Goal: Task Accomplishment & Management: Manage account settings

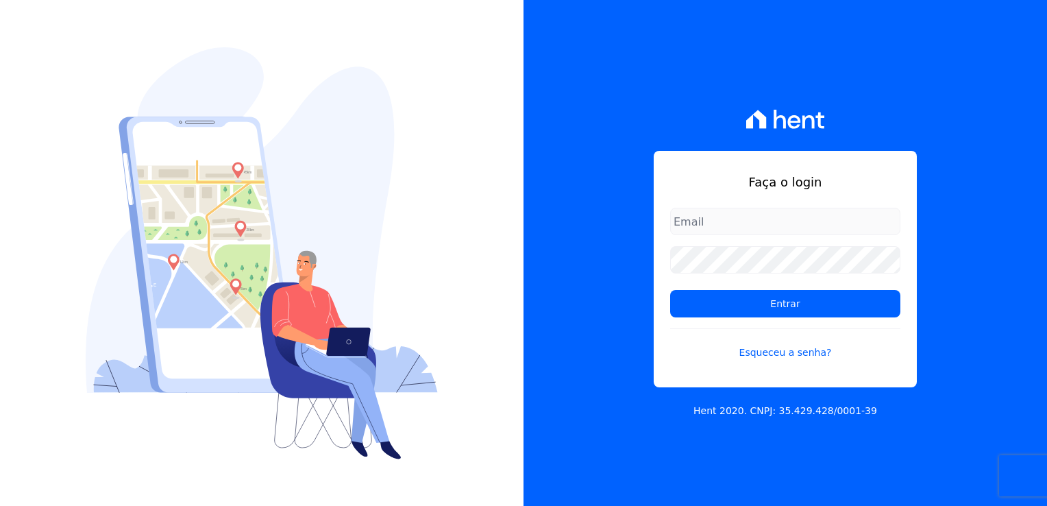
click at [723, 225] on input "email" at bounding box center [785, 221] width 230 height 27
type input "[EMAIL_ADDRESS][DOMAIN_NAME]"
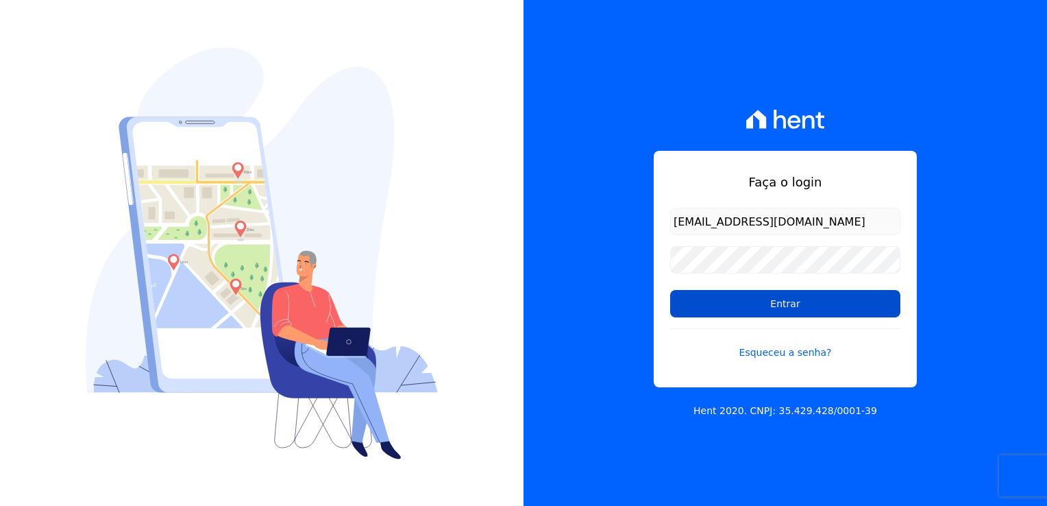
click at [789, 301] on input "Entrar" at bounding box center [785, 303] width 230 height 27
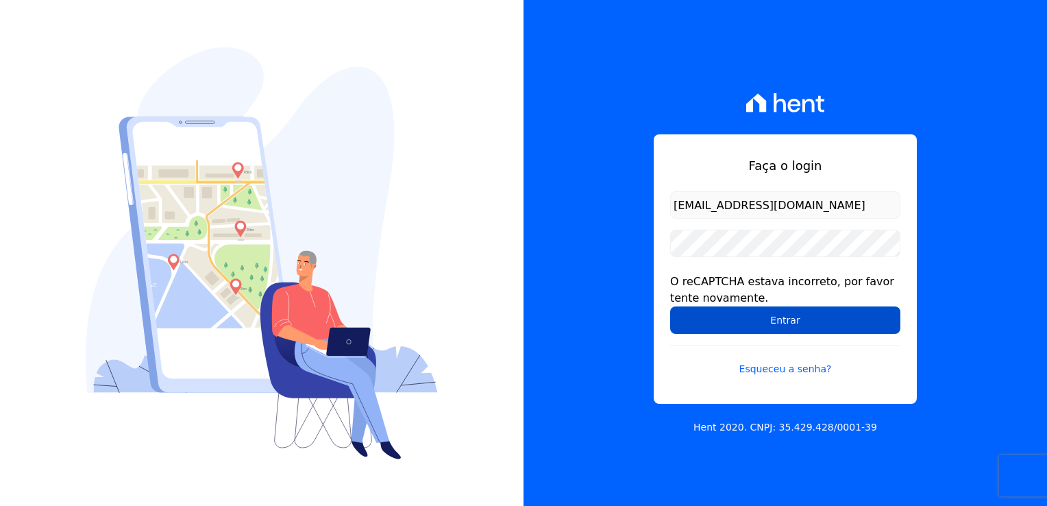
click at [782, 320] on input "Entrar" at bounding box center [785, 319] width 230 height 27
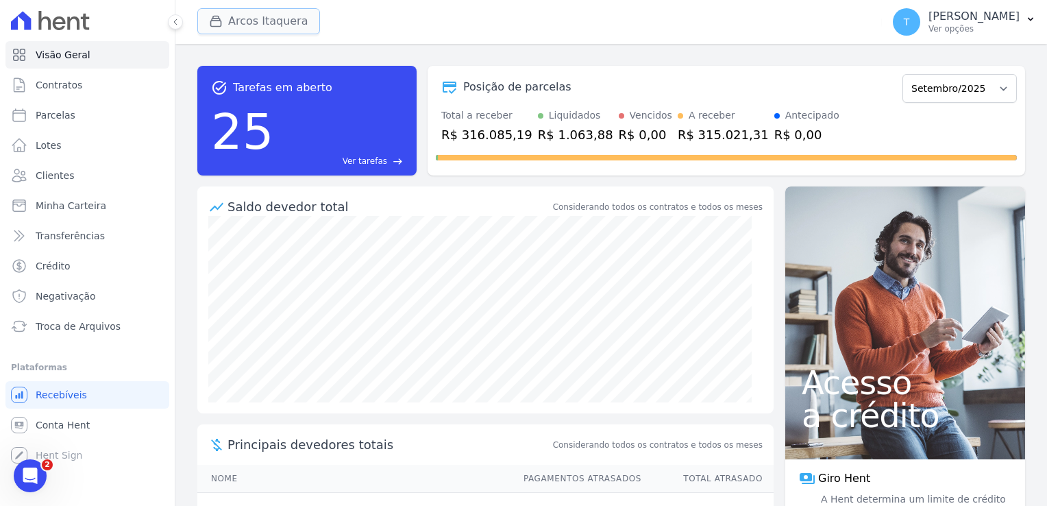
click at [224, 23] on div "button" at bounding box center [218, 21] width 19 height 14
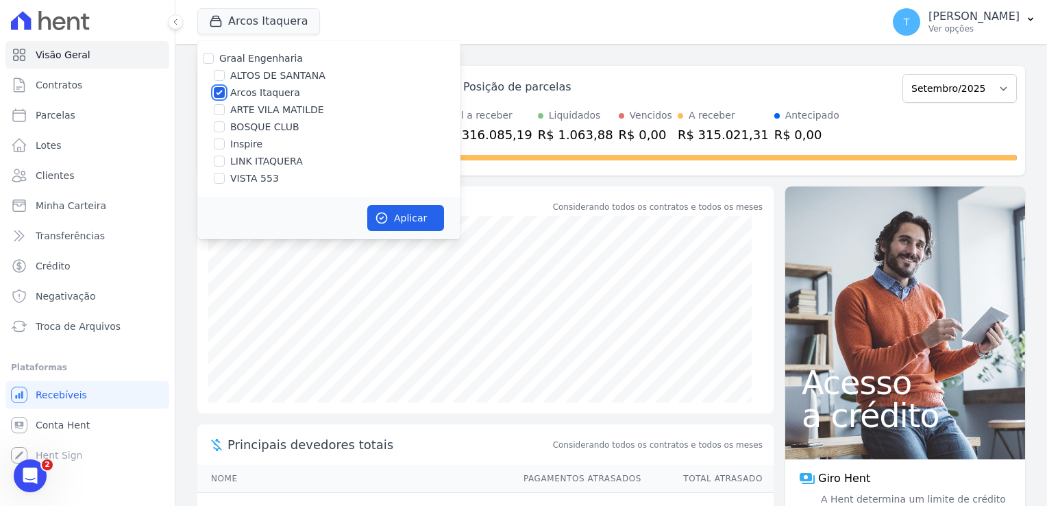
click at [221, 93] on input "Arcos Itaquera" at bounding box center [219, 92] width 11 height 11
checkbox input "false"
click at [219, 159] on input "LINK ITAQUERA" at bounding box center [219, 160] width 11 height 11
checkbox input "true"
click at [390, 220] on button "Aplicar" at bounding box center [405, 218] width 77 height 26
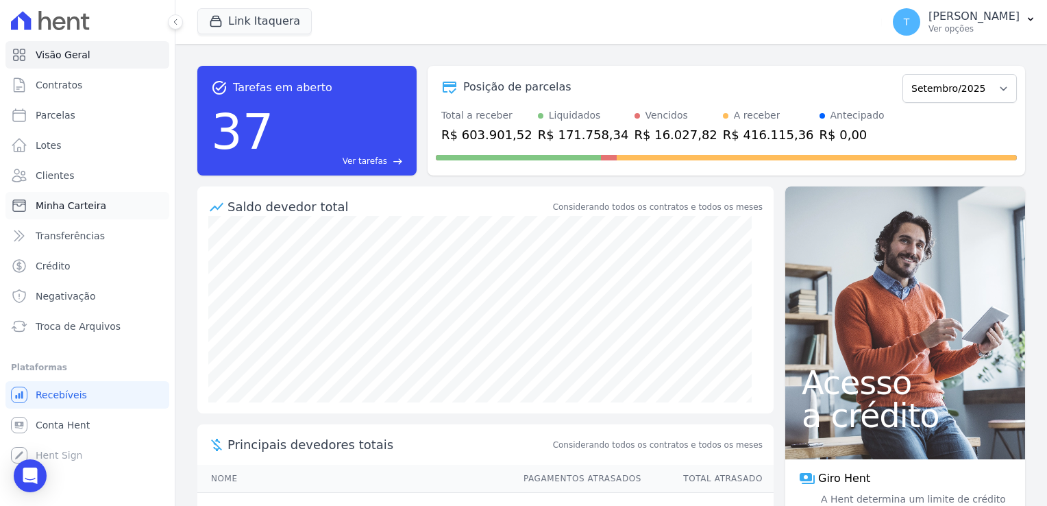
click at [86, 210] on span "Minha Carteira" at bounding box center [71, 206] width 71 height 14
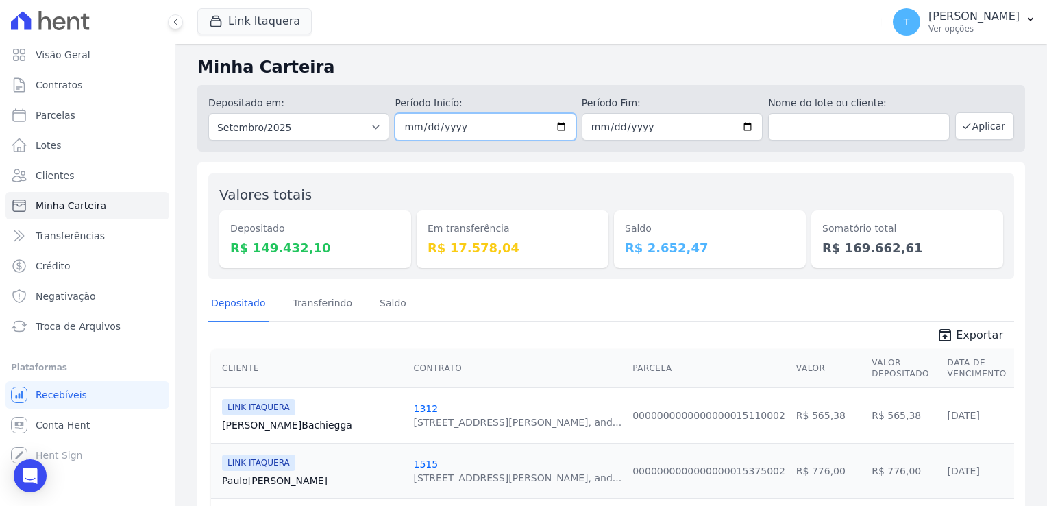
click at [557, 122] on input "2025-09-01" at bounding box center [485, 126] width 181 height 27
type input "[DATE]"
click at [742, 127] on input "2025-09-30" at bounding box center [672, 126] width 181 height 27
type input "[DATE]"
click at [963, 133] on button "Aplicar" at bounding box center [984, 125] width 59 height 27
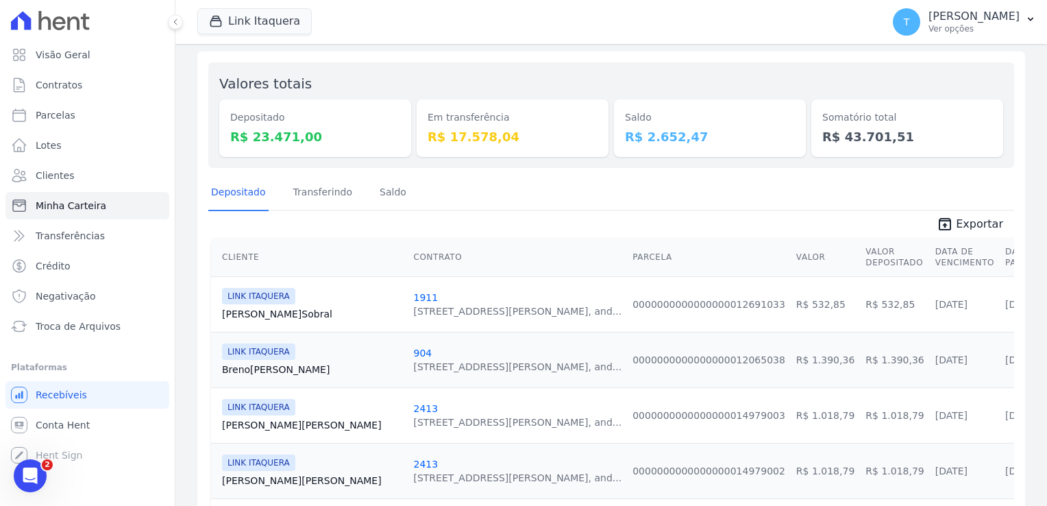
scroll to position [110, 0]
click at [957, 225] on span "Exportar" at bounding box center [979, 224] width 47 height 16
click at [608, 5] on div "Link Itaquera Graal Engenharia ALTOS DE SANTANA Arcos Itaquera ARTE VILA MATILD…" at bounding box center [536, 21] width 679 height 45
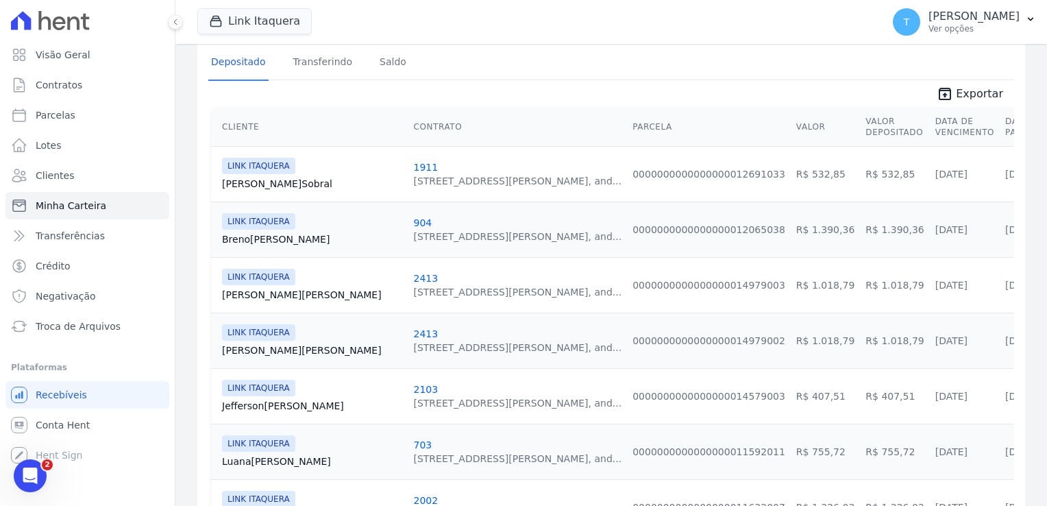
scroll to position [247, 0]
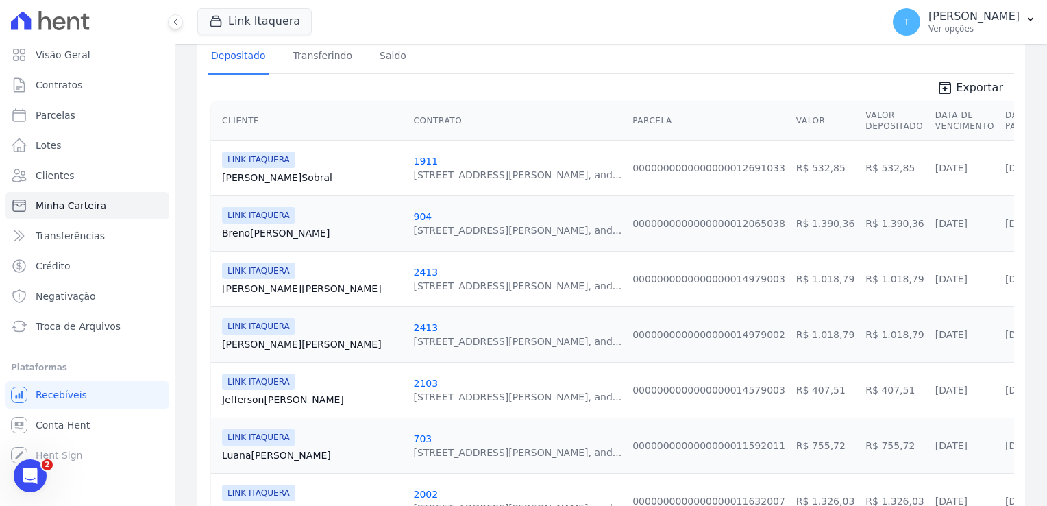
click at [264, 287] on link "Alessandra Silva" at bounding box center [312, 289] width 180 height 14
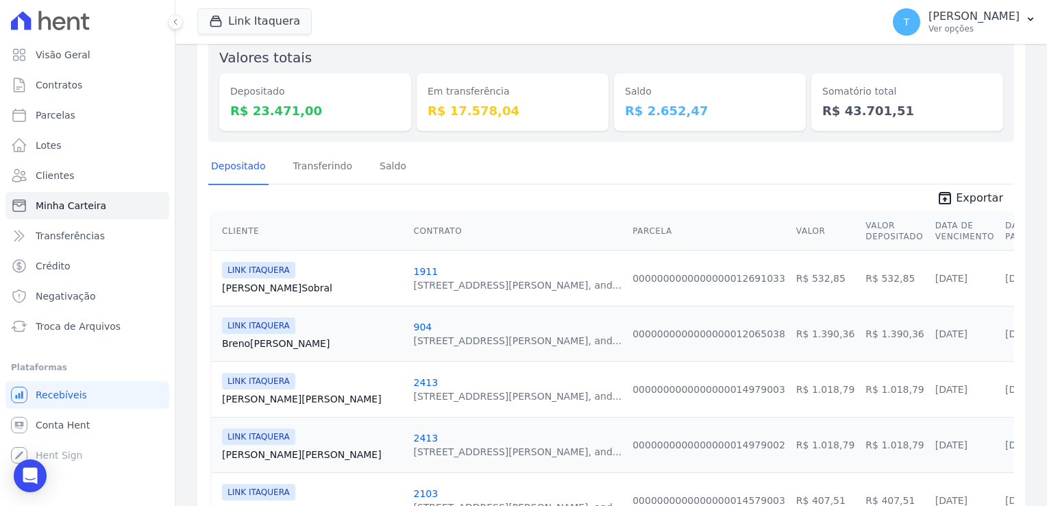
scroll to position [205, 0]
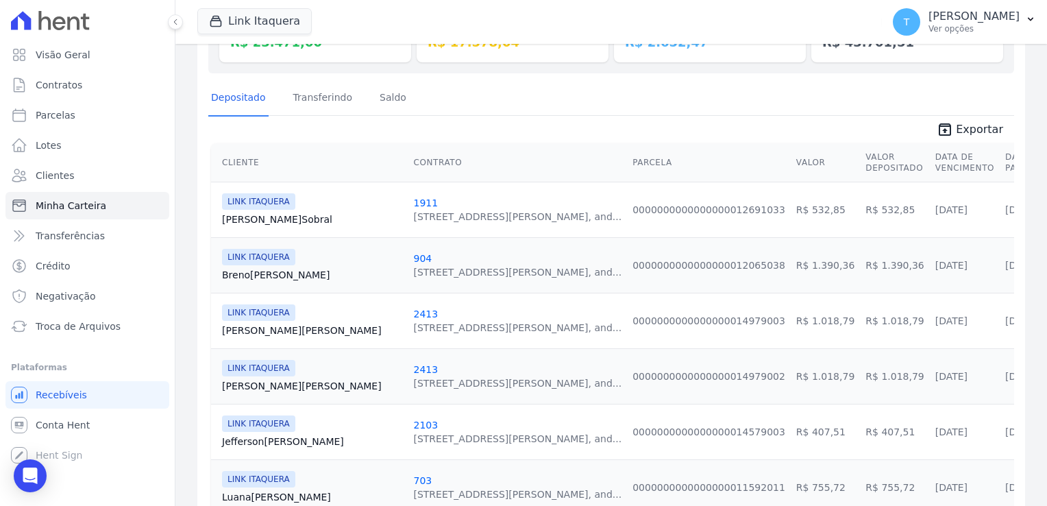
click at [271, 384] on link "Alessandra Silva" at bounding box center [312, 386] width 180 height 14
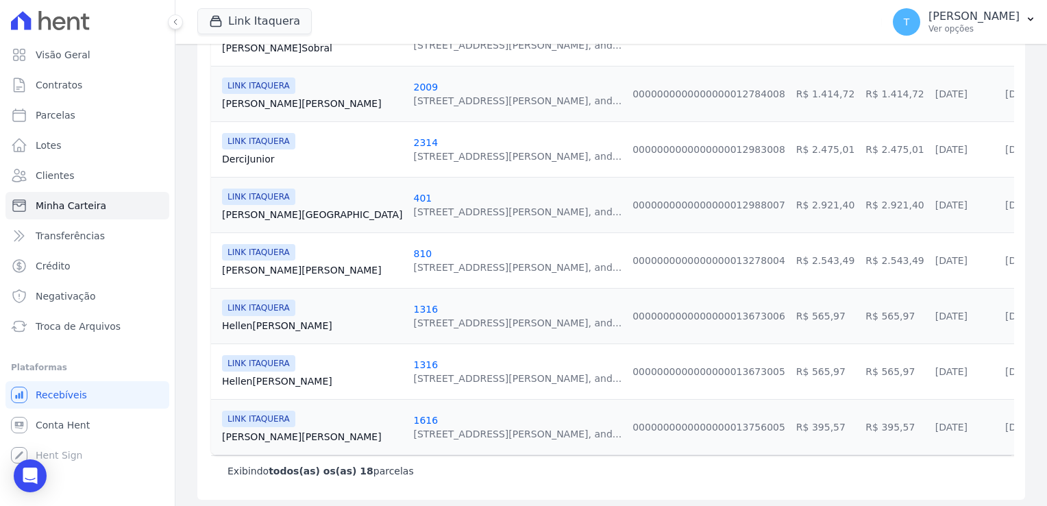
scroll to position [932, 0]
click at [251, 319] on link "Hellen Rodrigues" at bounding box center [312, 325] width 180 height 14
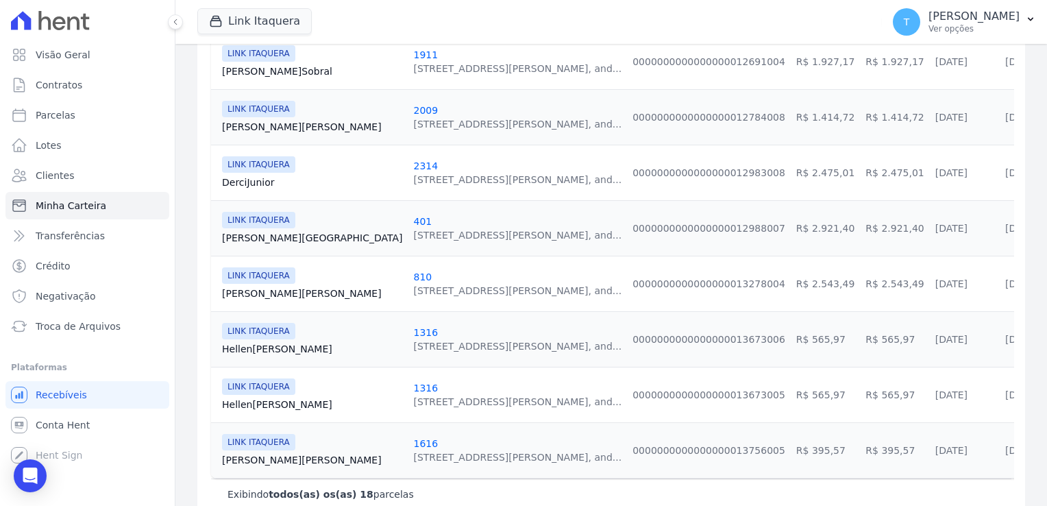
scroll to position [932, 0]
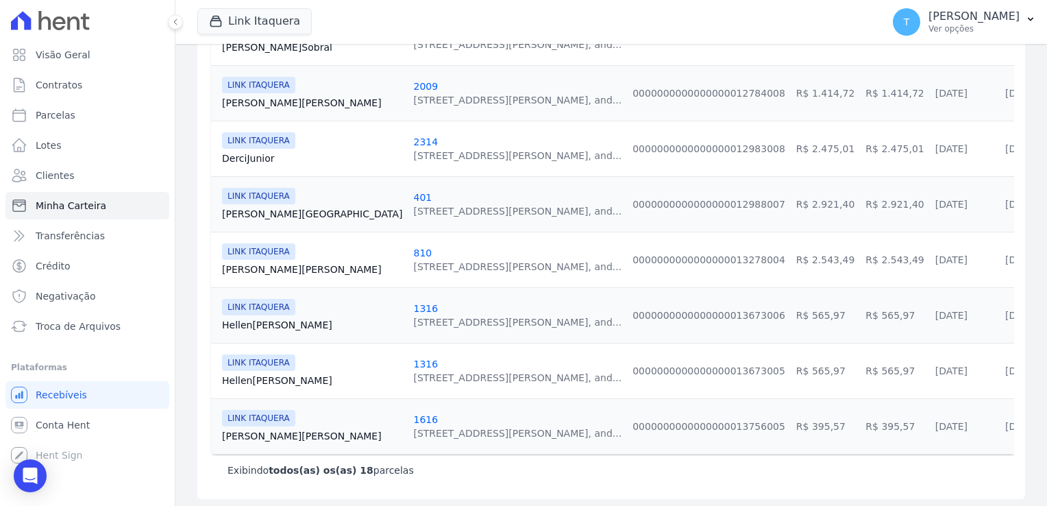
click at [277, 377] on link "Hellen Rodrigues" at bounding box center [312, 380] width 180 height 14
click at [272, 322] on link "Hellen Rodrigues" at bounding box center [312, 325] width 180 height 14
click at [265, 377] on link "Hellen Rodrigues" at bounding box center [312, 380] width 180 height 14
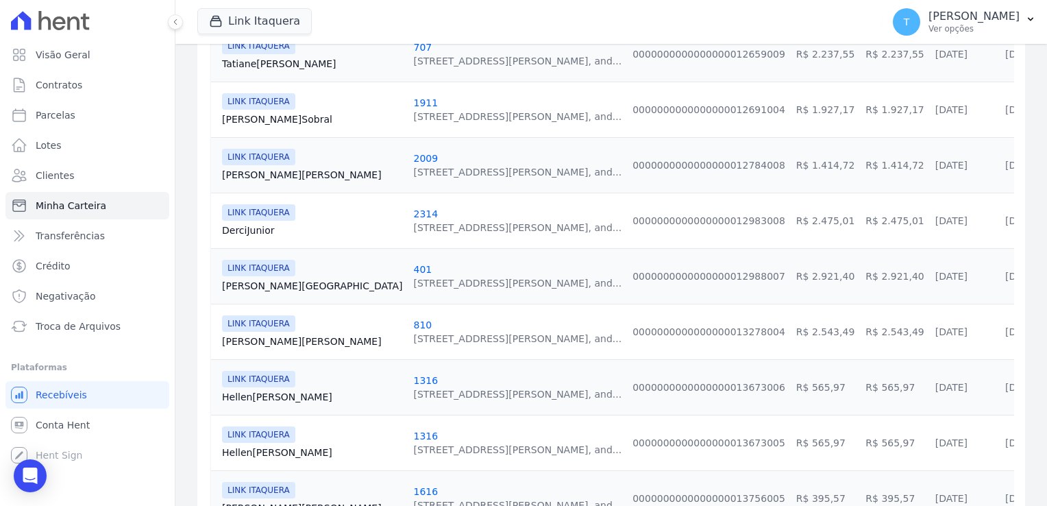
scroll to position [890, 0]
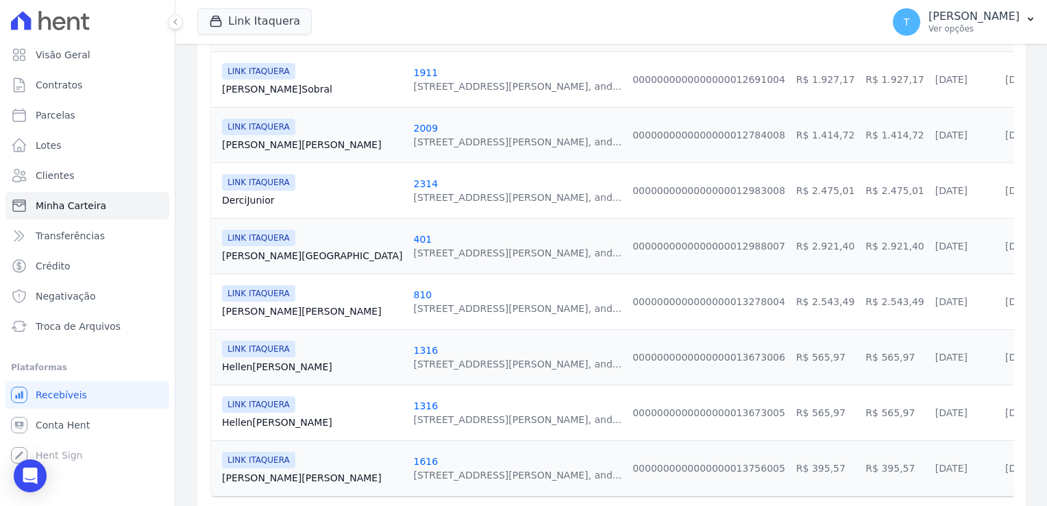
click at [249, 366] on link "Hellen Rodrigues" at bounding box center [312, 367] width 180 height 14
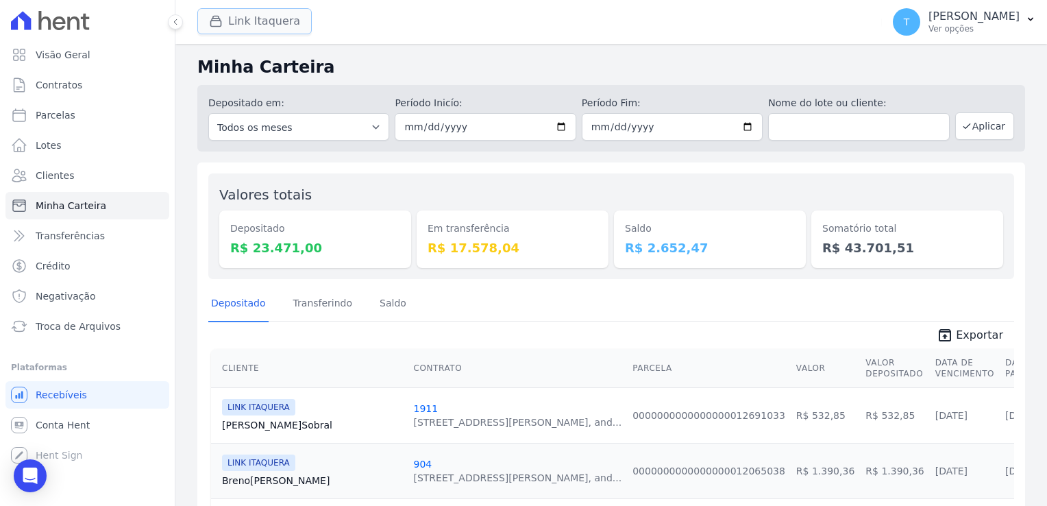
click at [285, 24] on button "Link Itaquera" at bounding box center [254, 21] width 114 height 26
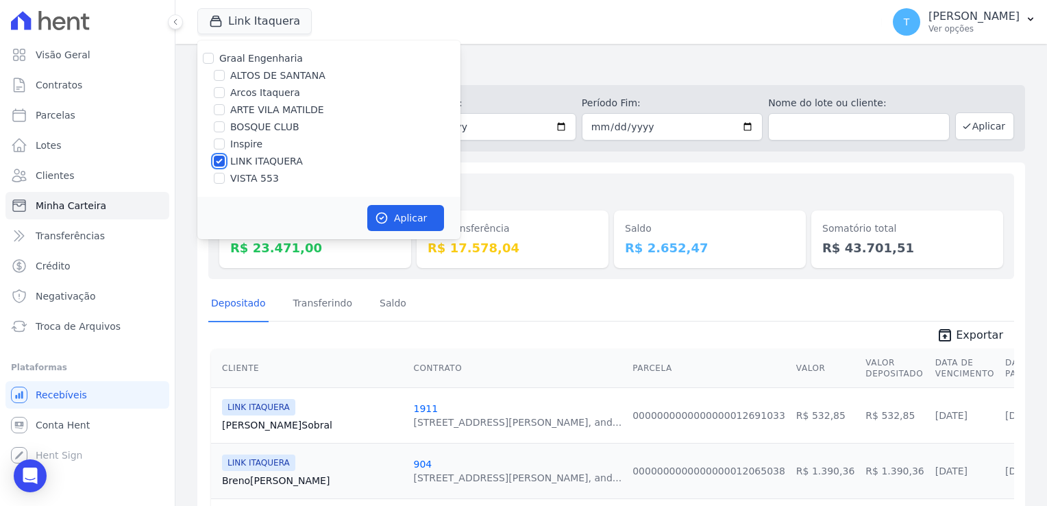
click at [219, 160] on input "LINK ITAQUERA" at bounding box center [219, 160] width 11 height 11
checkbox input "false"
click at [215, 145] on input "Inspire" at bounding box center [219, 143] width 11 height 11
checkbox input "true"
click at [390, 224] on button "Aplicar" at bounding box center [405, 218] width 77 height 26
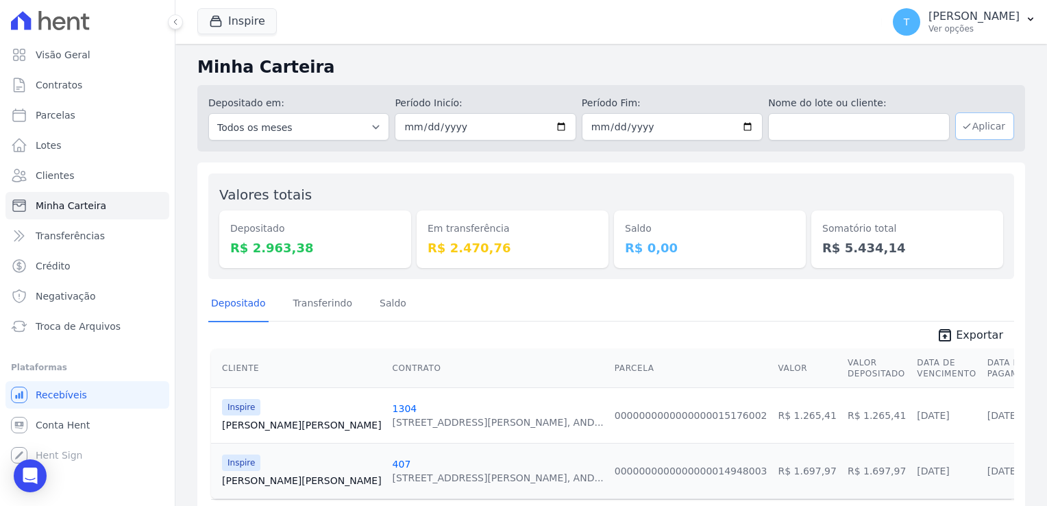
click at [979, 127] on button "Aplicar" at bounding box center [984, 125] width 59 height 27
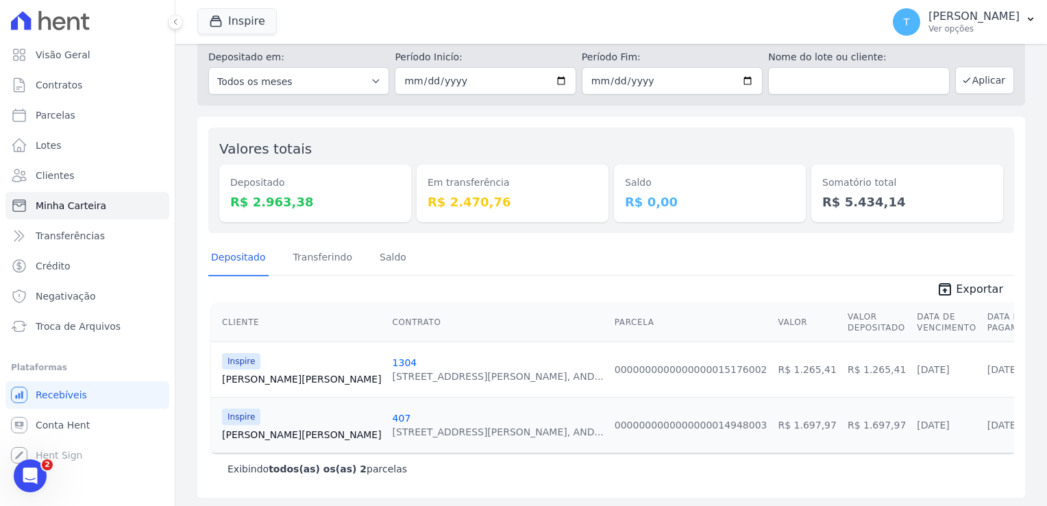
scroll to position [47, 0]
click at [964, 284] on span "Exportar" at bounding box center [979, 288] width 47 height 16
